Goal: Task Accomplishment & Management: Complete application form

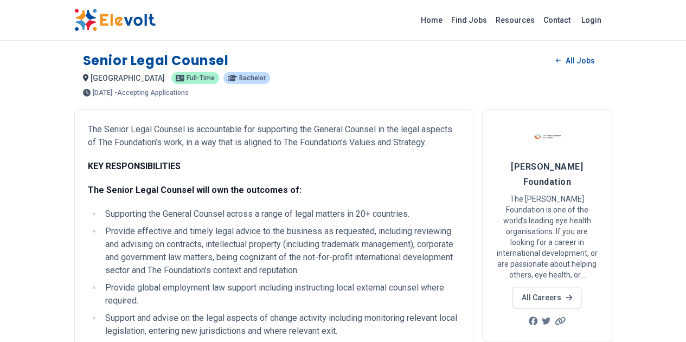
click at [460, 218] on li "Supporting the General Counsel across a range of legal matters in 20+ countries." at bounding box center [281, 214] width 358 height 13
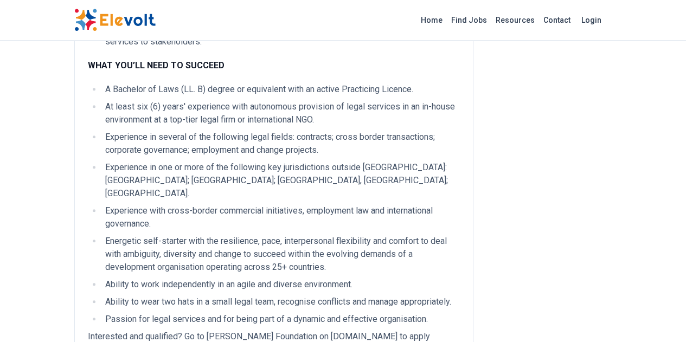
scroll to position [441, 0]
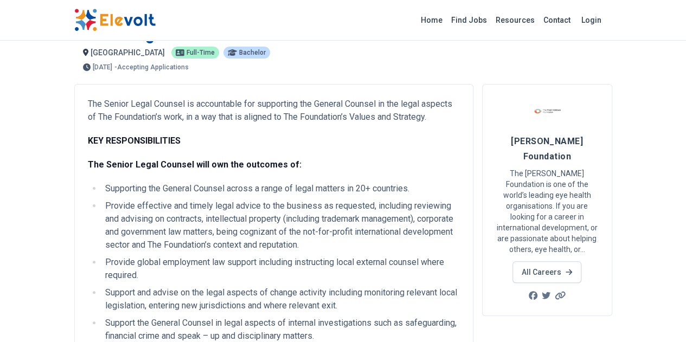
scroll to position [24, 0]
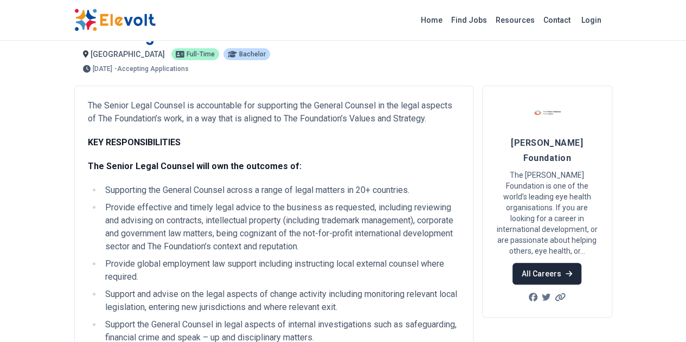
click at [582, 263] on link "All Careers" at bounding box center [547, 274] width 69 height 22
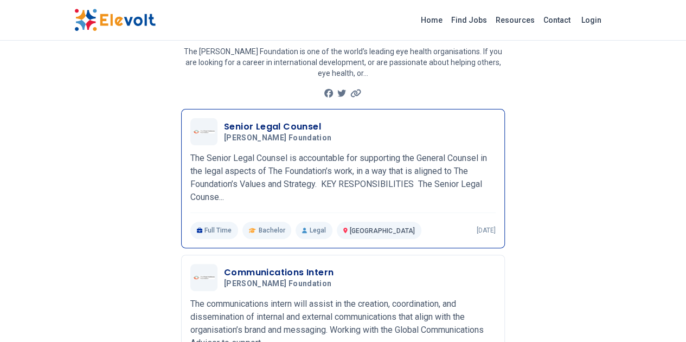
scroll to position [85, 0]
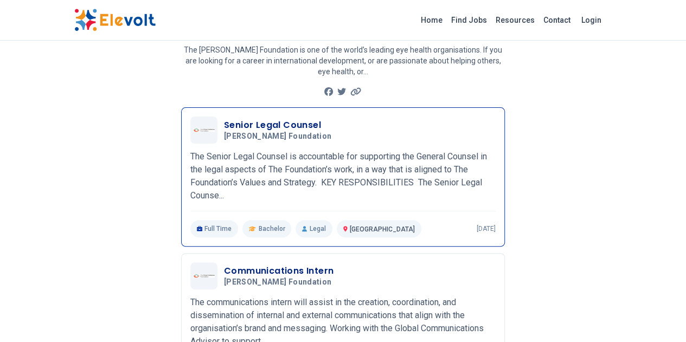
click at [224, 119] on h3 "Senior Legal Counsel" at bounding box center [280, 125] width 112 height 13
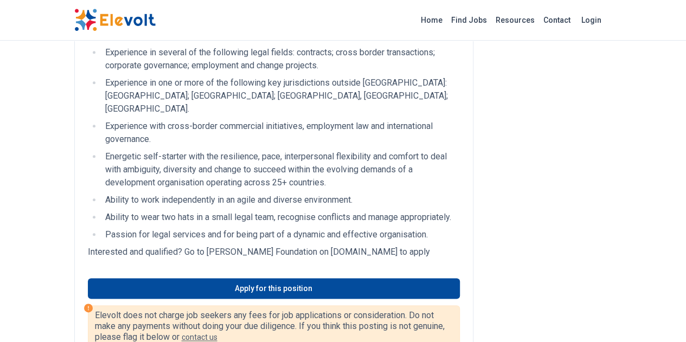
scroll to position [524, 0]
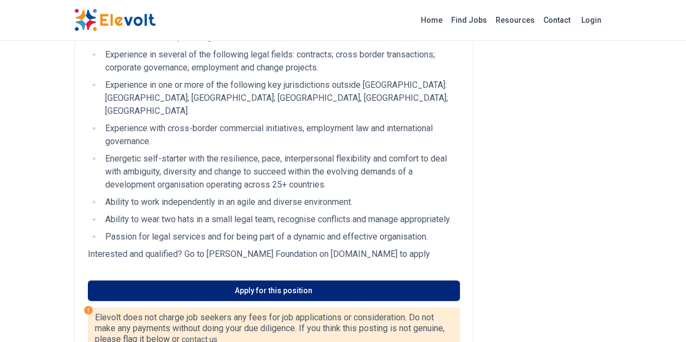
click at [236, 281] on link "Apply for this position" at bounding box center [274, 291] width 372 height 21
